Goal: Transaction & Acquisition: Purchase product/service

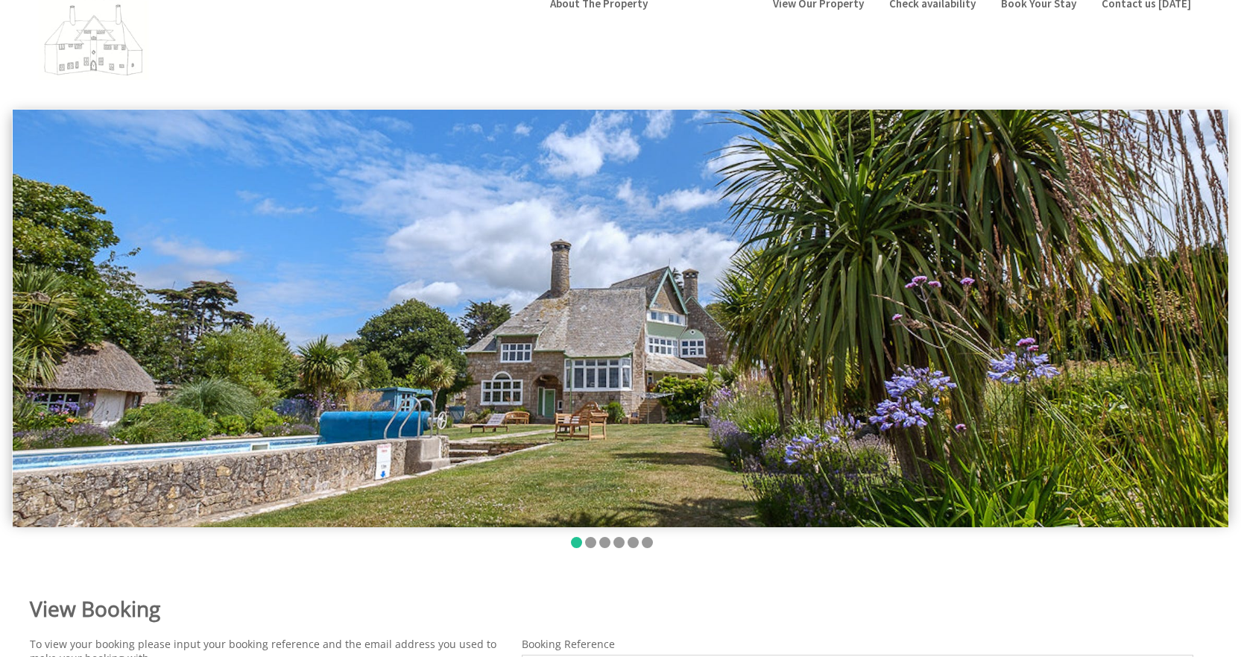
scroll to position [224, 0]
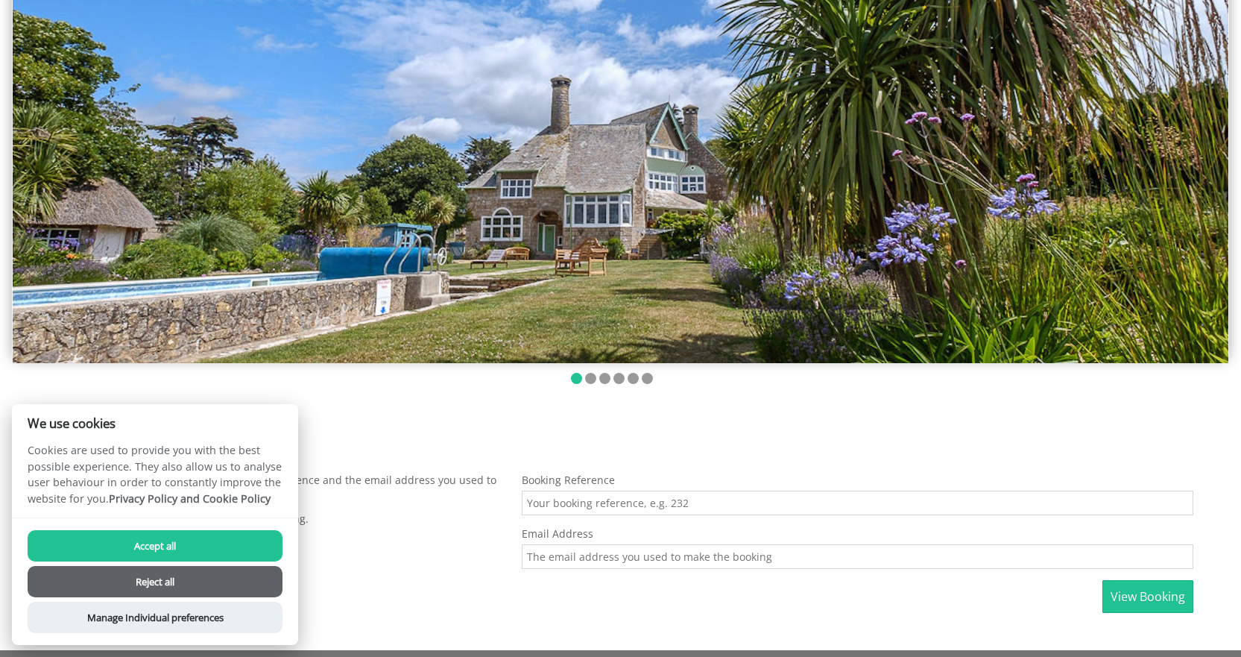
click at [691, 505] on input "Booking Reference" at bounding box center [858, 502] width 672 height 25
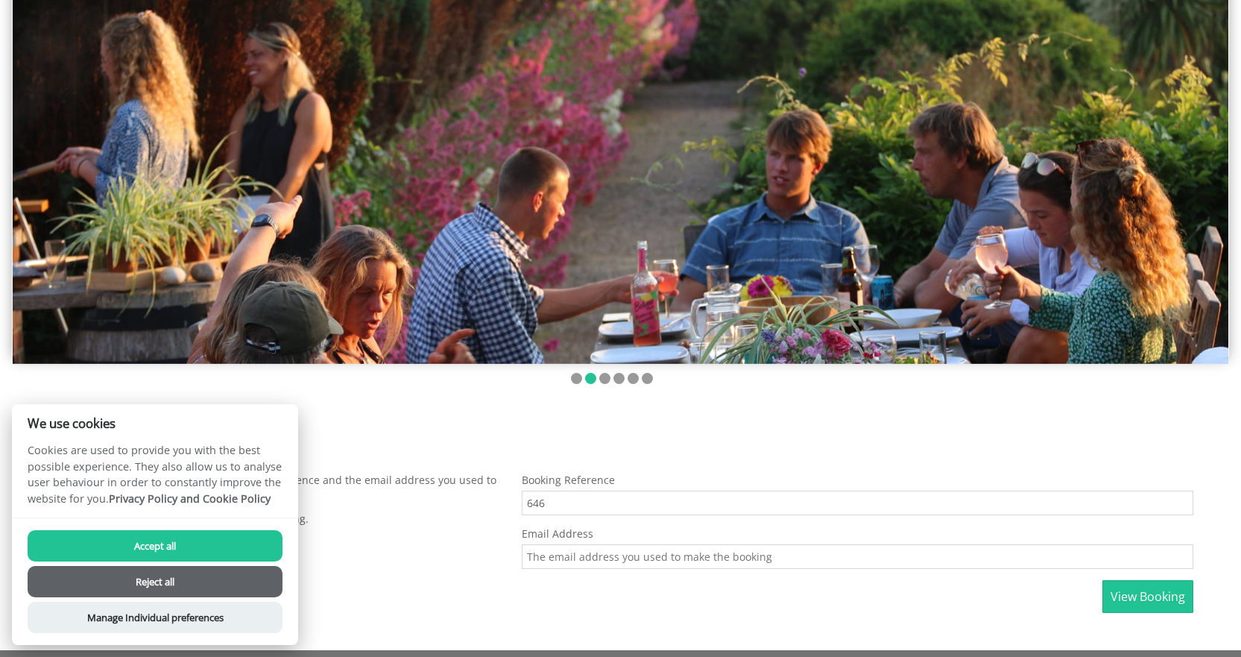
type input "646"
click at [580, 561] on input "Email Address" at bounding box center [858, 556] width 672 height 25
click at [565, 563] on input "Email Address" at bounding box center [858, 556] width 672 height 25
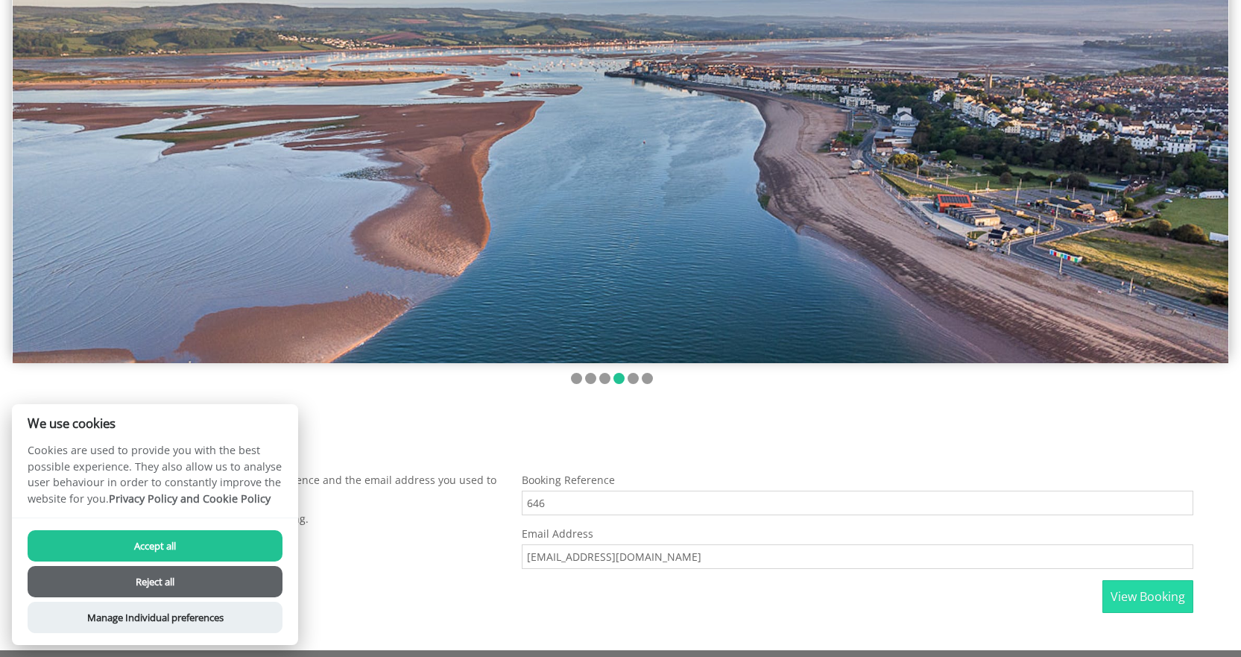
type input "ianadamsuk@gmail.com"
click at [1149, 593] on span "View Booking" at bounding box center [1148, 596] width 75 height 16
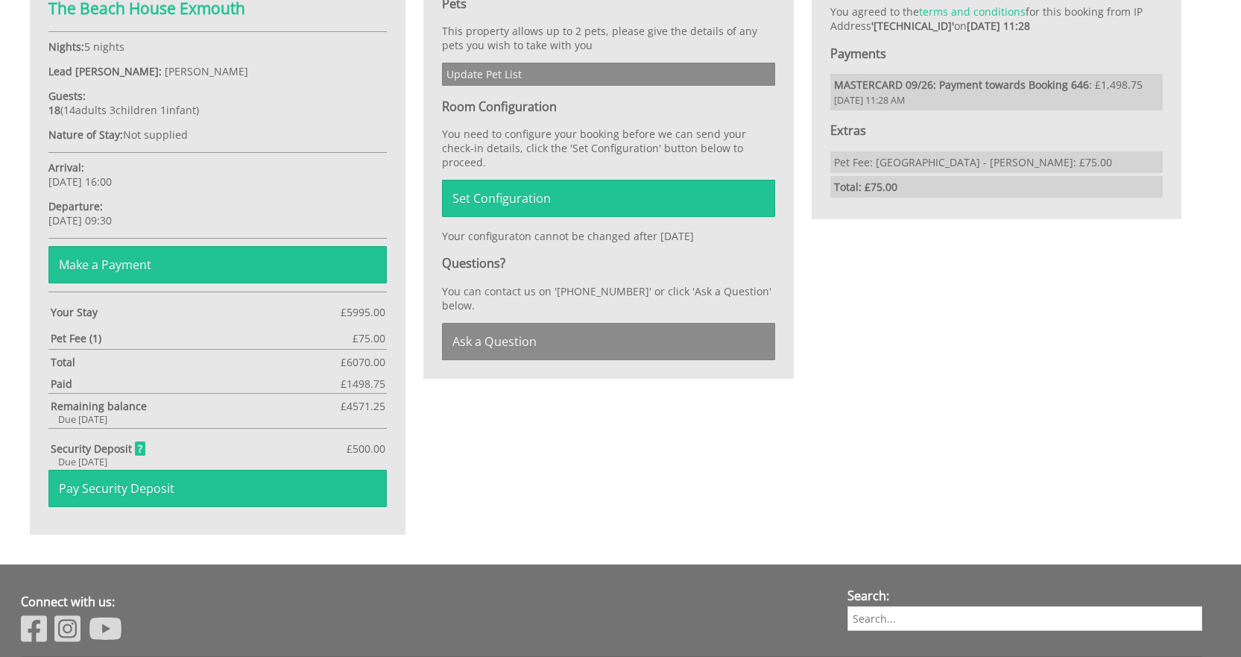
scroll to position [969, 0]
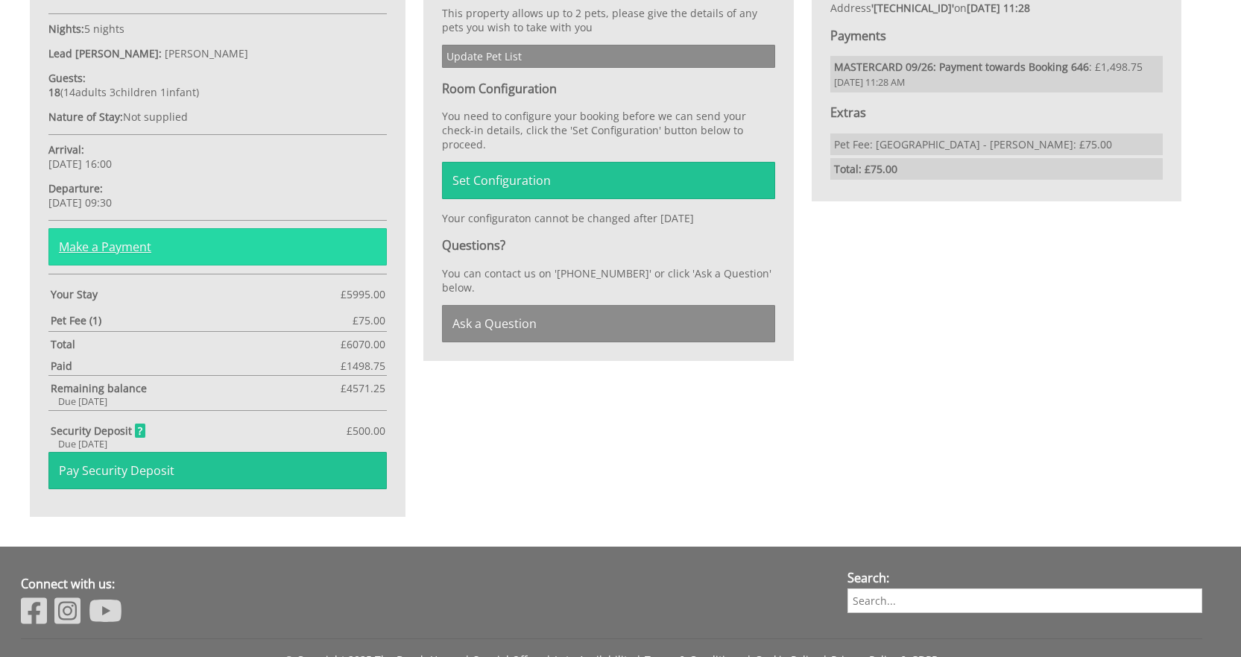
click at [133, 247] on link "Make a Payment" at bounding box center [217, 246] width 338 height 37
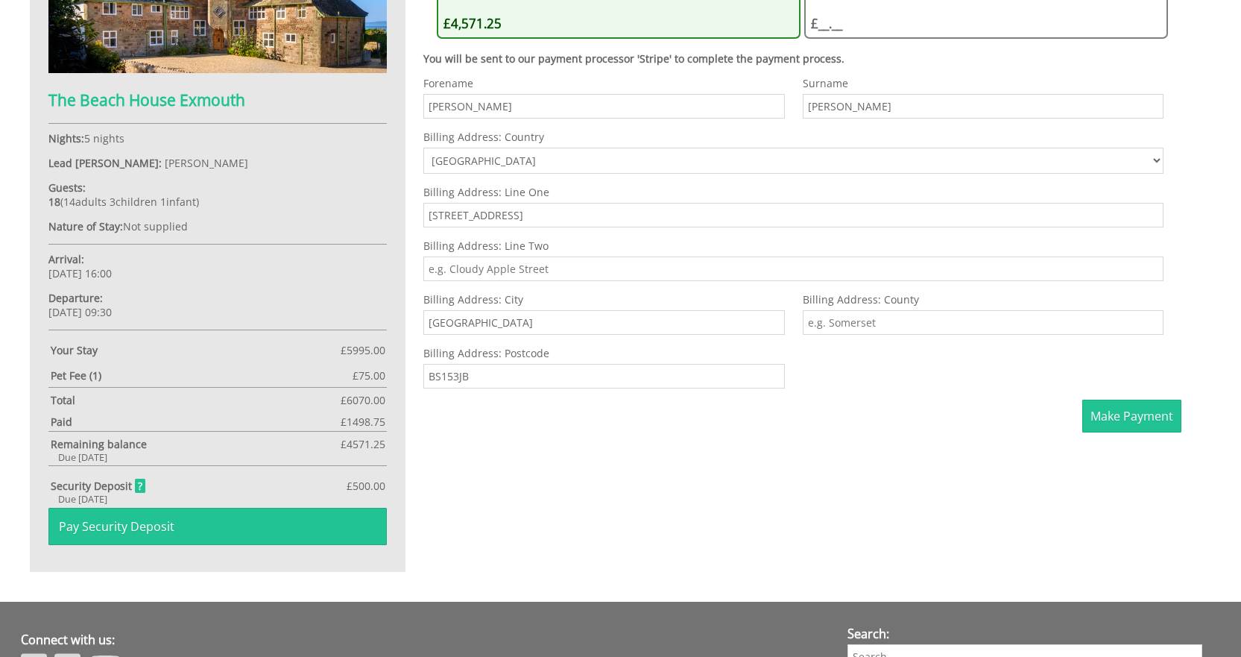
scroll to position [864, 0]
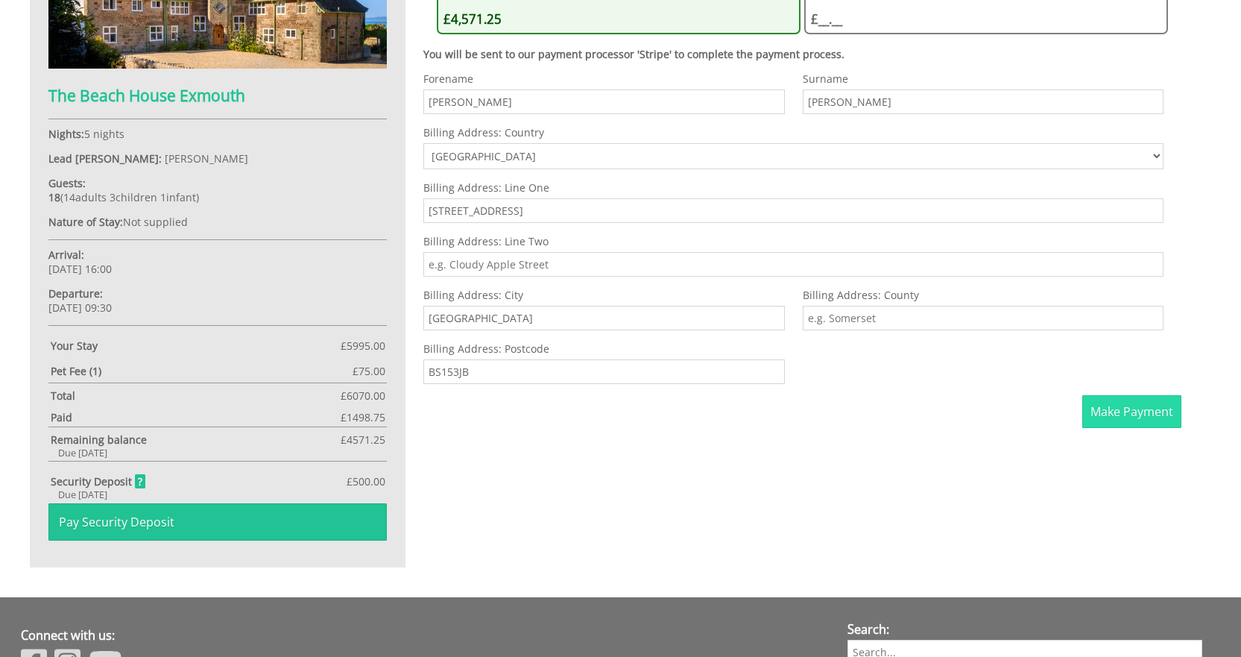
click at [1129, 411] on span "Make Payment" at bounding box center [1132, 411] width 83 height 16
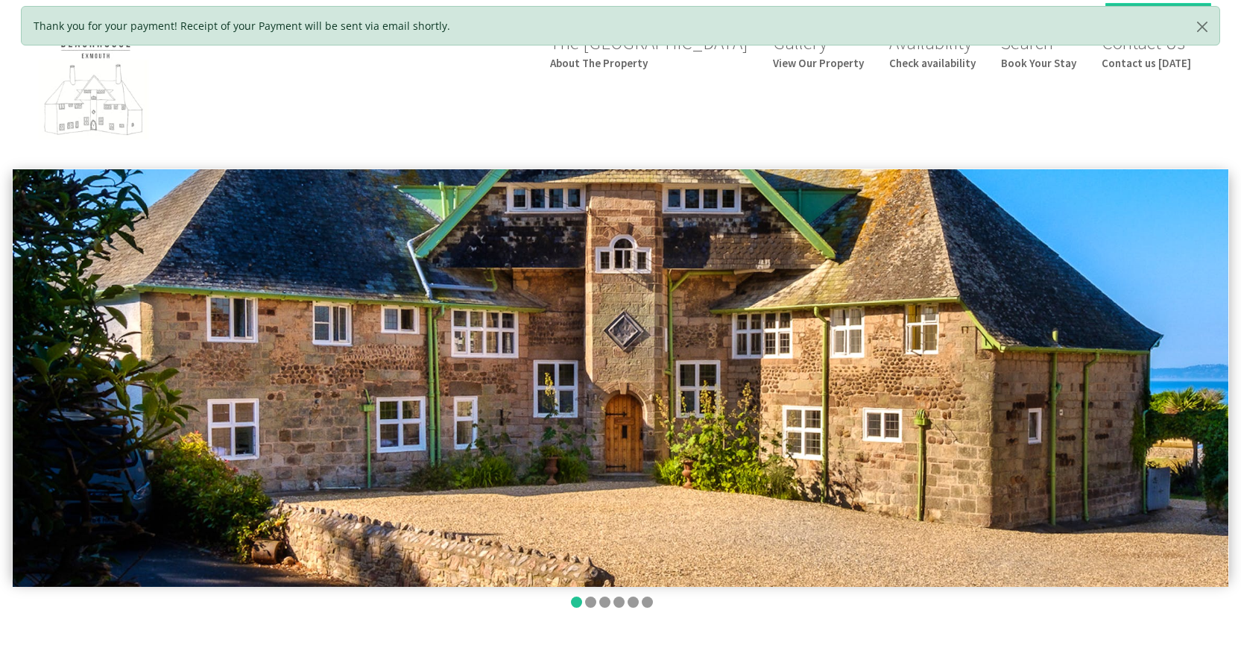
scroll to position [640, 0]
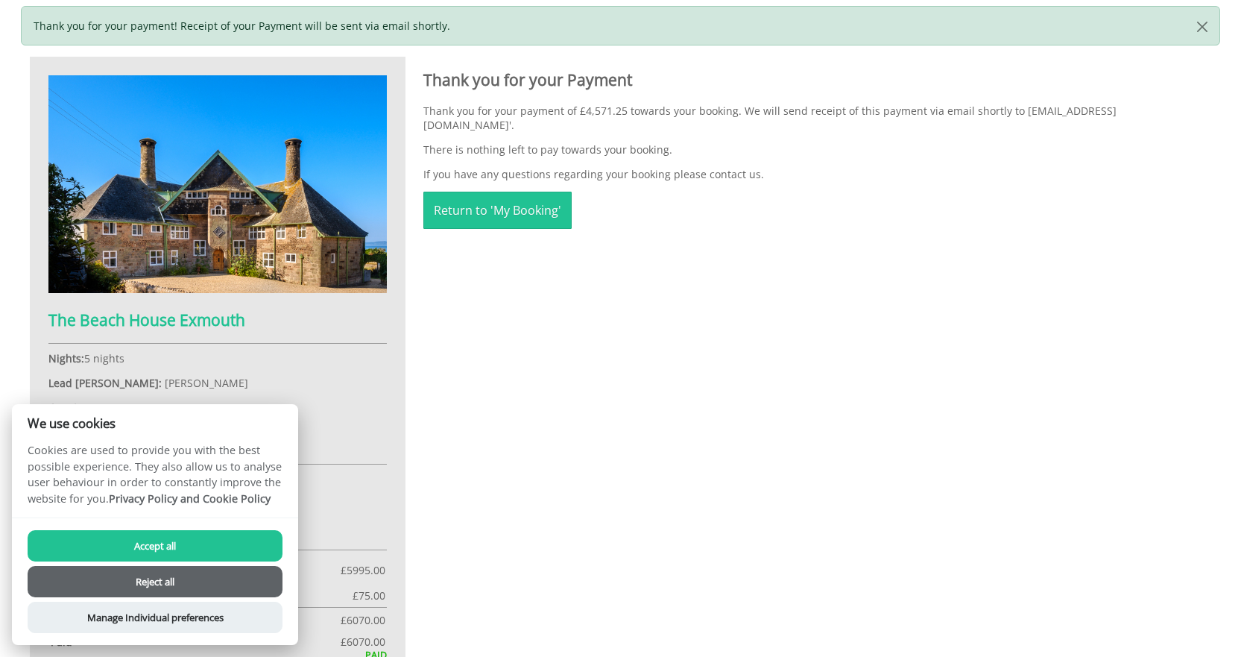
click at [160, 542] on button "Accept all" at bounding box center [155, 545] width 255 height 31
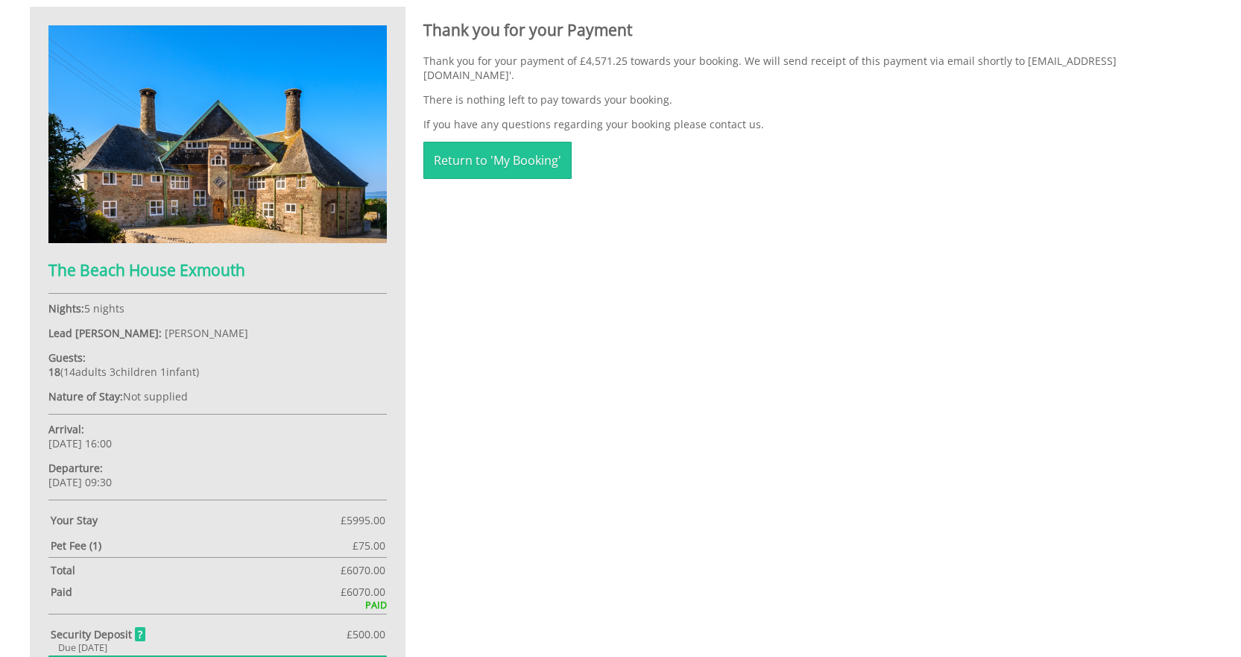
scroll to position [865, 0]
